Goal: Task Accomplishment & Management: Manage account settings

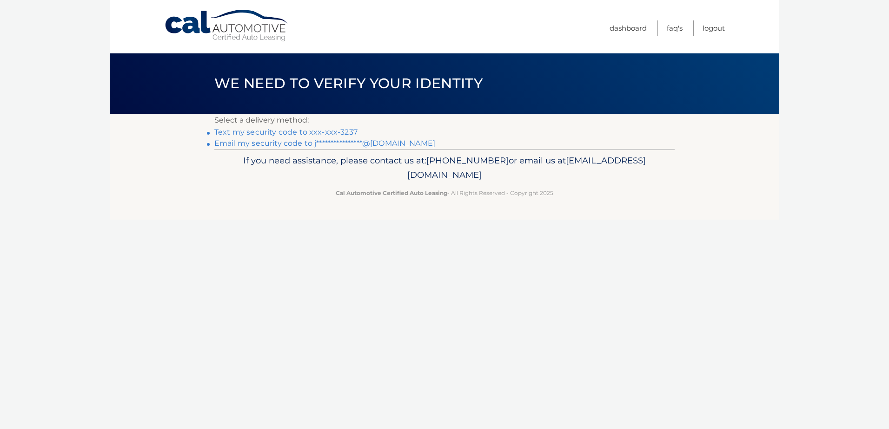
click at [280, 132] on link "Text my security code to xxx-xxx-3237" at bounding box center [285, 132] width 143 height 9
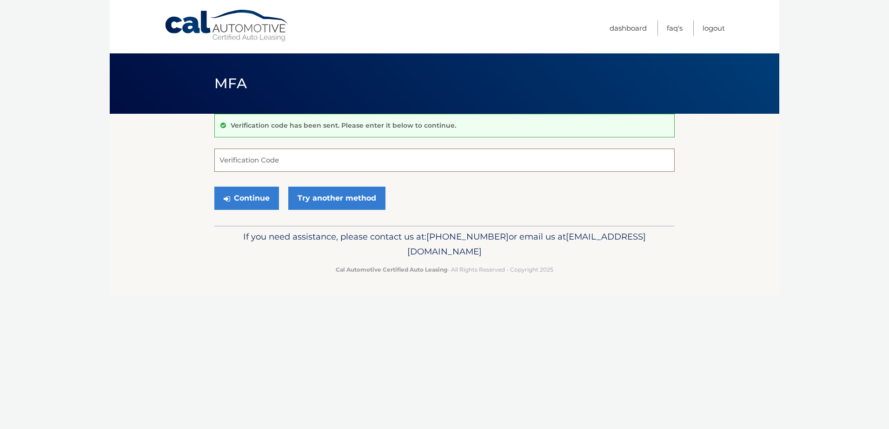
click at [303, 158] on input "Verification Code" at bounding box center [444, 160] width 460 height 23
type input "828467"
click at [214, 187] on button "Continue" at bounding box center [246, 198] width 65 height 23
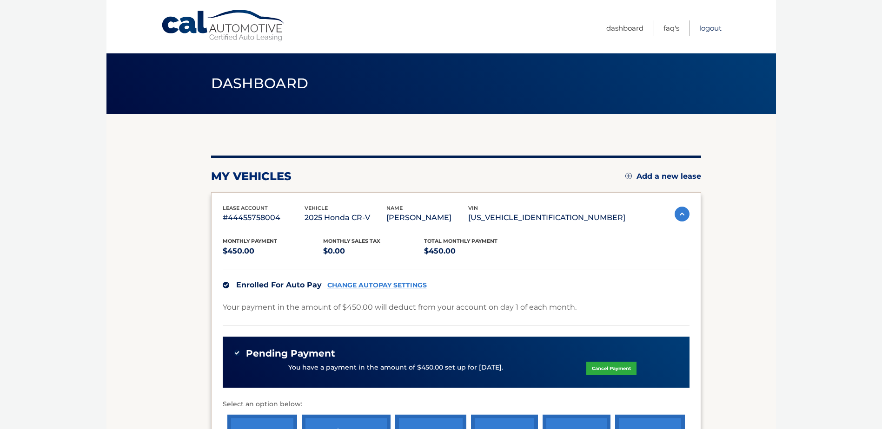
click at [706, 28] on link "Logout" at bounding box center [710, 27] width 22 height 15
